Goal: Find specific page/section: Find specific page/section

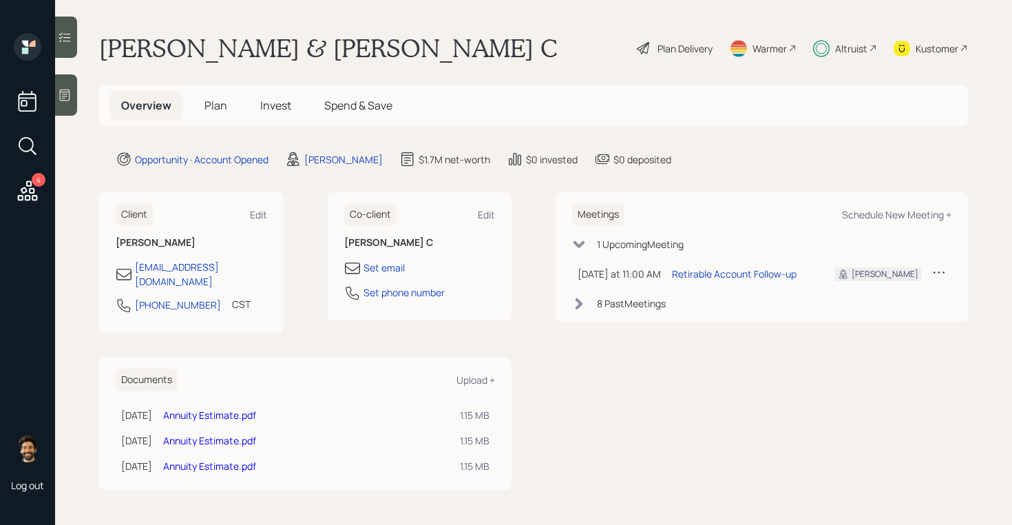
click at [273, 50] on h1 "[PERSON_NAME] & [PERSON_NAME] C" at bounding box center [328, 48] width 458 height 30
copy h1 "[PERSON_NAME]"
drag, startPoint x: 273, startPoint y: 50, endPoint x: 213, endPoint y: 9, distance: 72.4
click at [0, 0] on div "4 Log out [PERSON_NAME] & [PERSON_NAME] C Plan Delivery Warmer Altruist Kustome…" at bounding box center [506, 262] width 1012 height 525
